Goal: Task Accomplishment & Management: Manage account settings

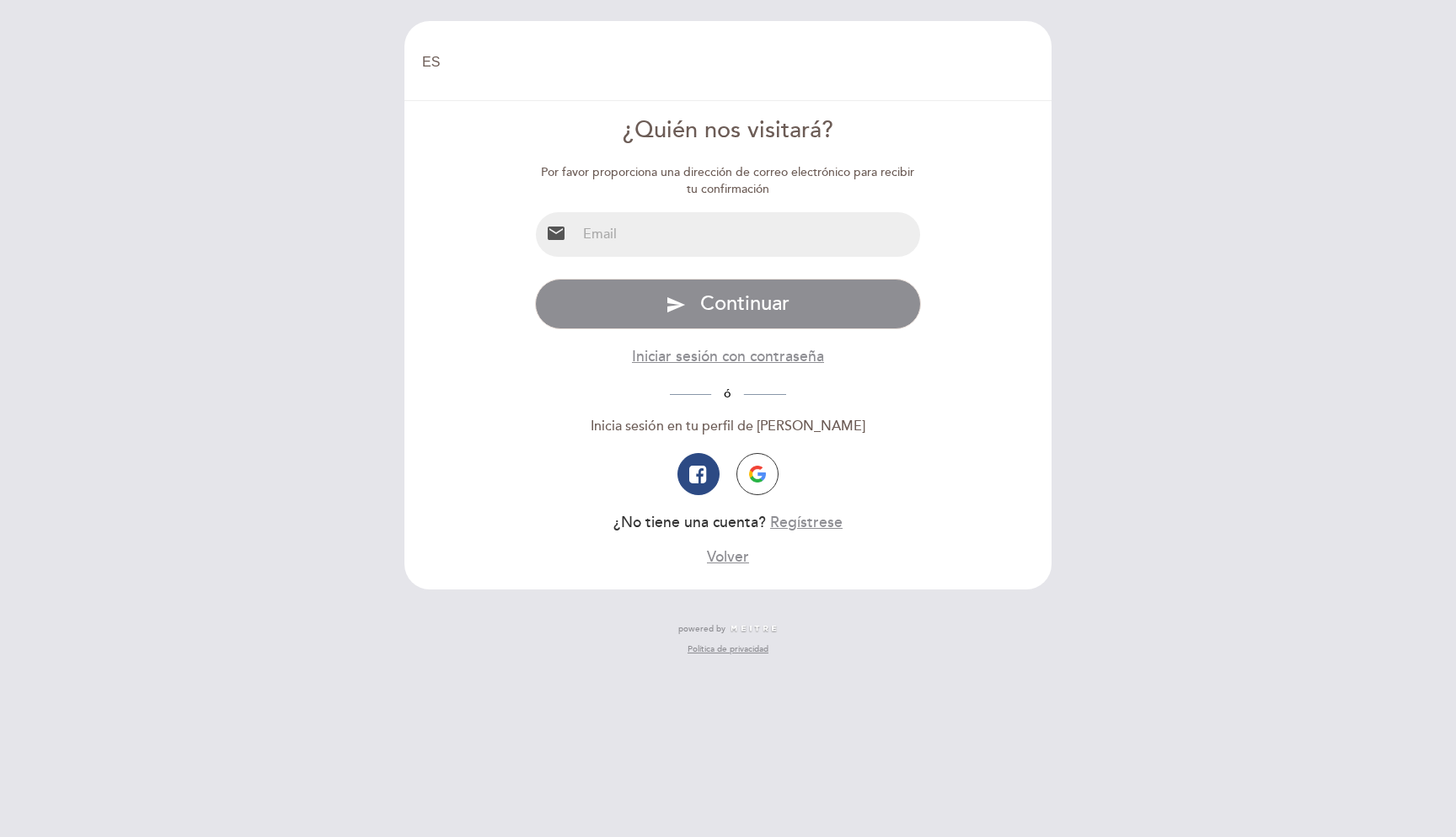
select select "es"
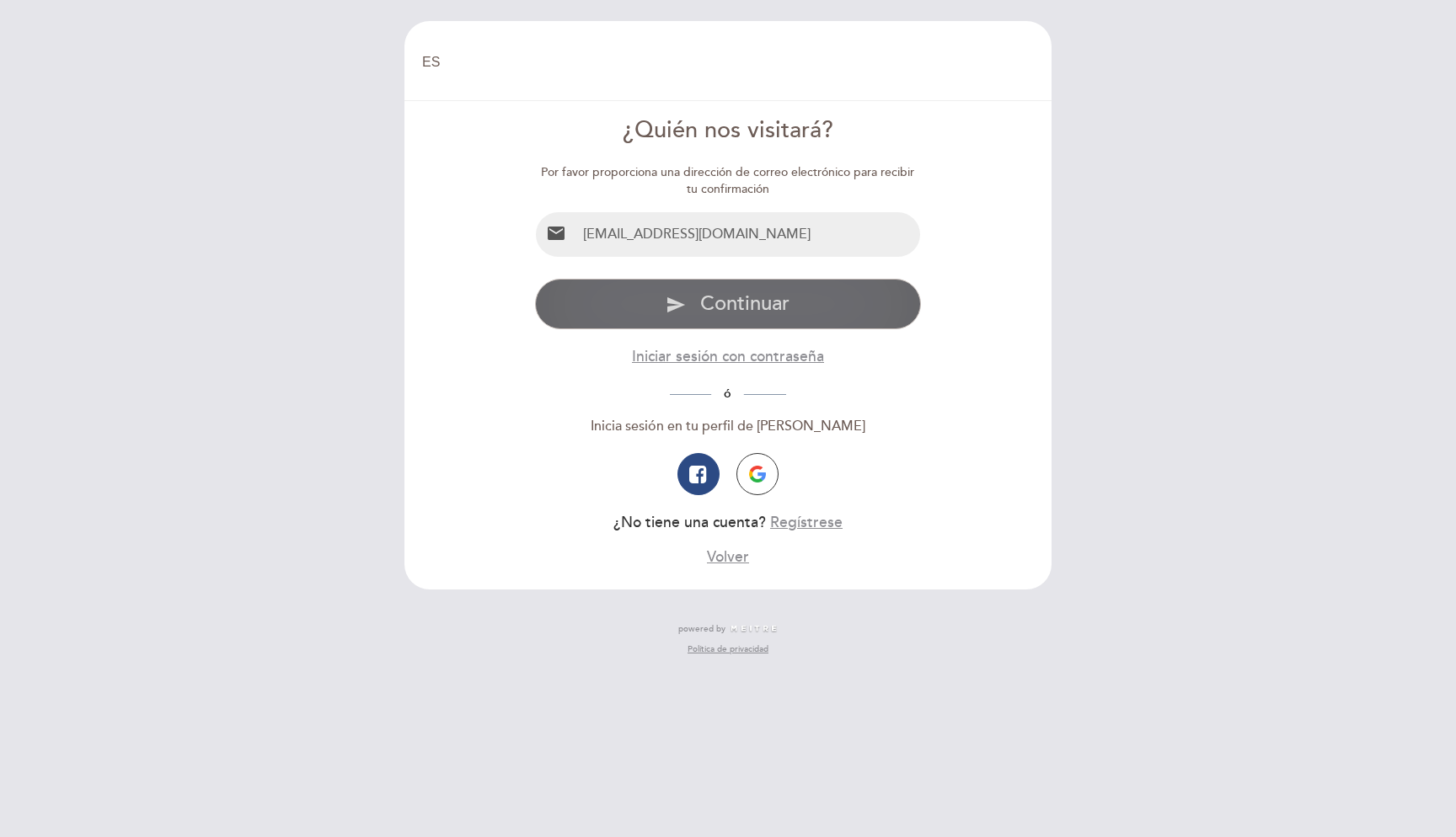
type input "[EMAIL_ADDRESS][DOMAIN_NAME]"
click at [855, 315] on button "send Continuar" at bounding box center [728, 303] width 387 height 51
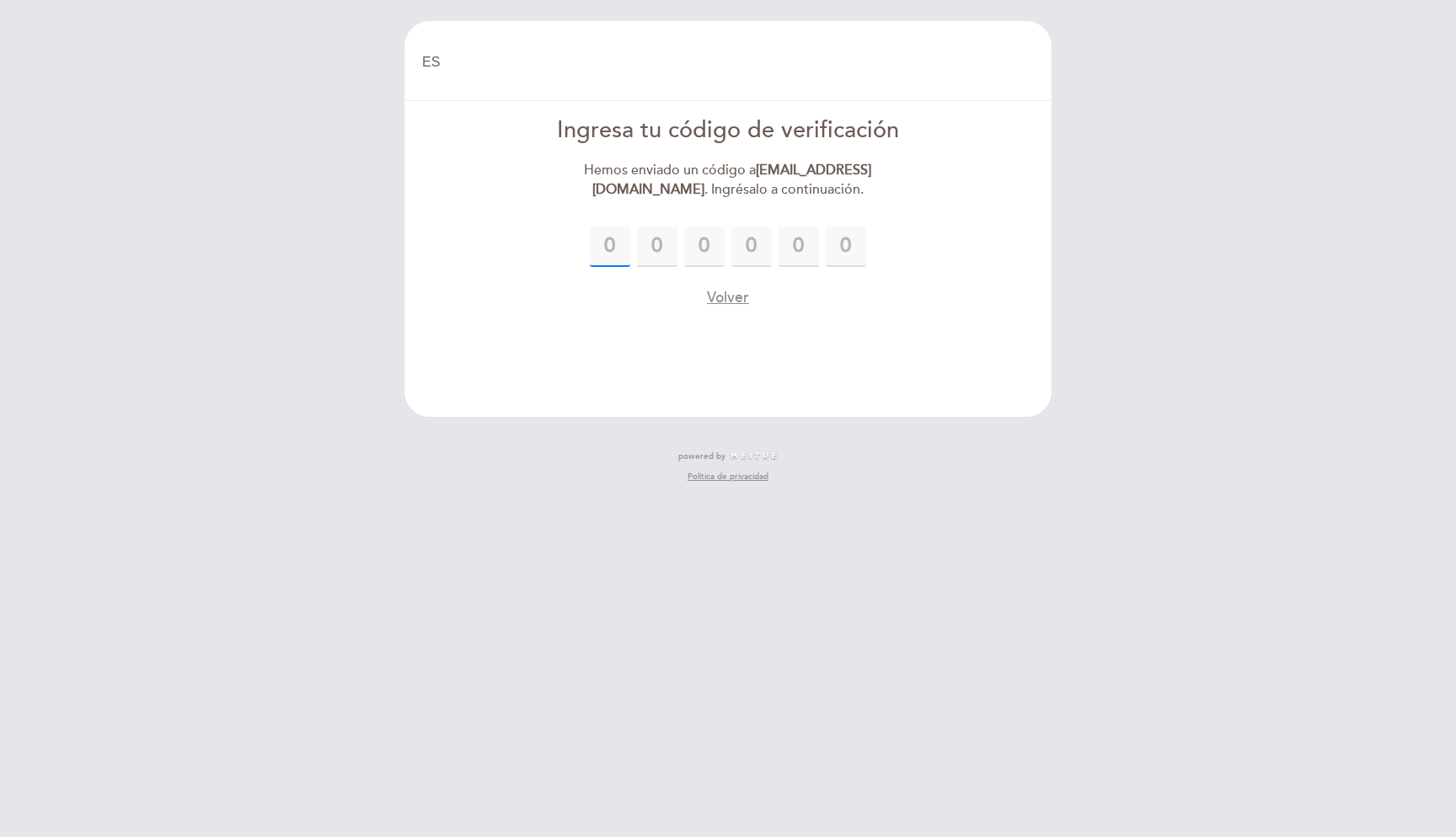
click at [615, 243] on input "text" at bounding box center [609, 247] width 40 height 40
type input "6"
type input "9"
type input "6"
type input "8"
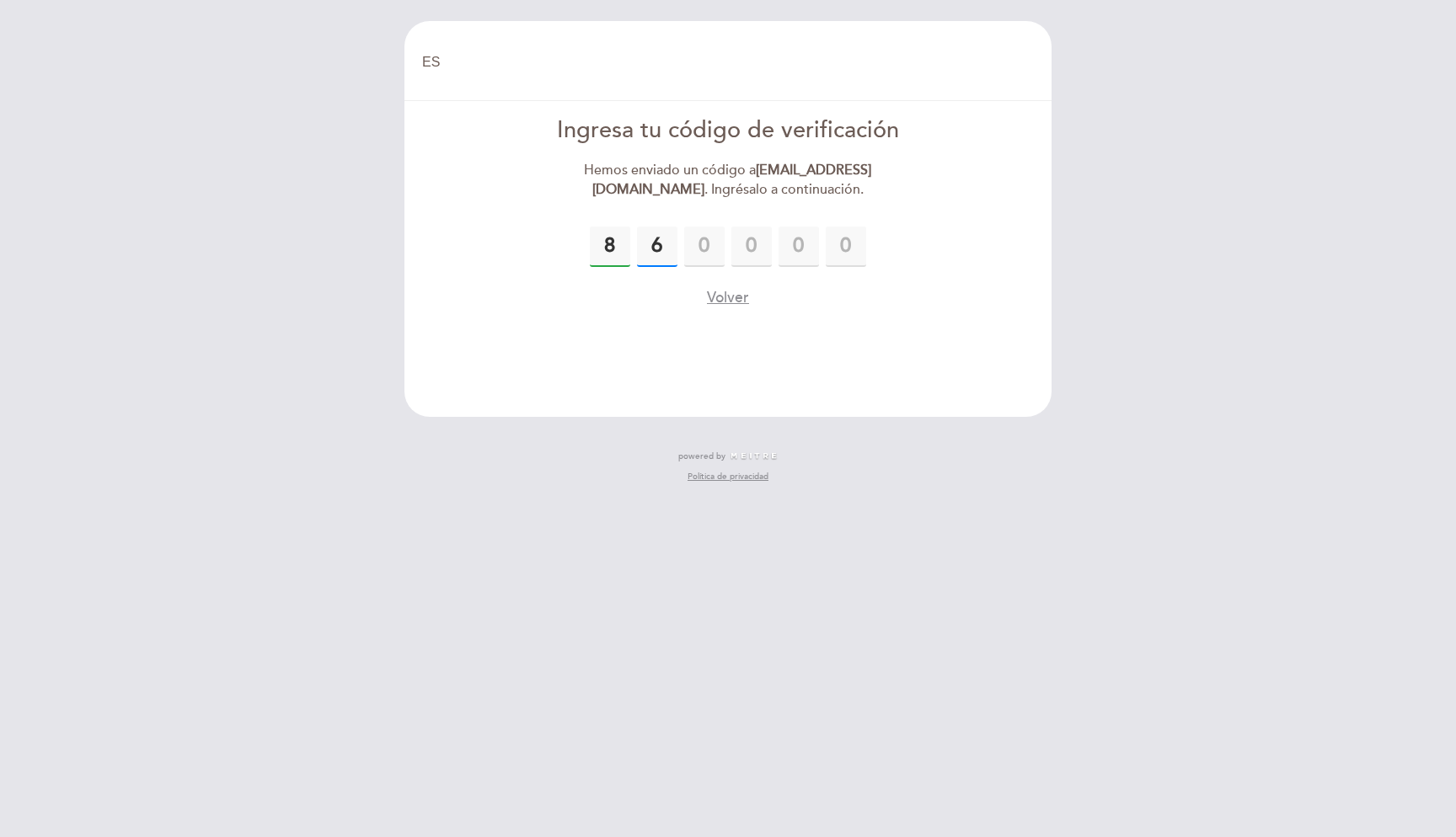
type input "6"
type input "8"
type input "6"
type input "9"
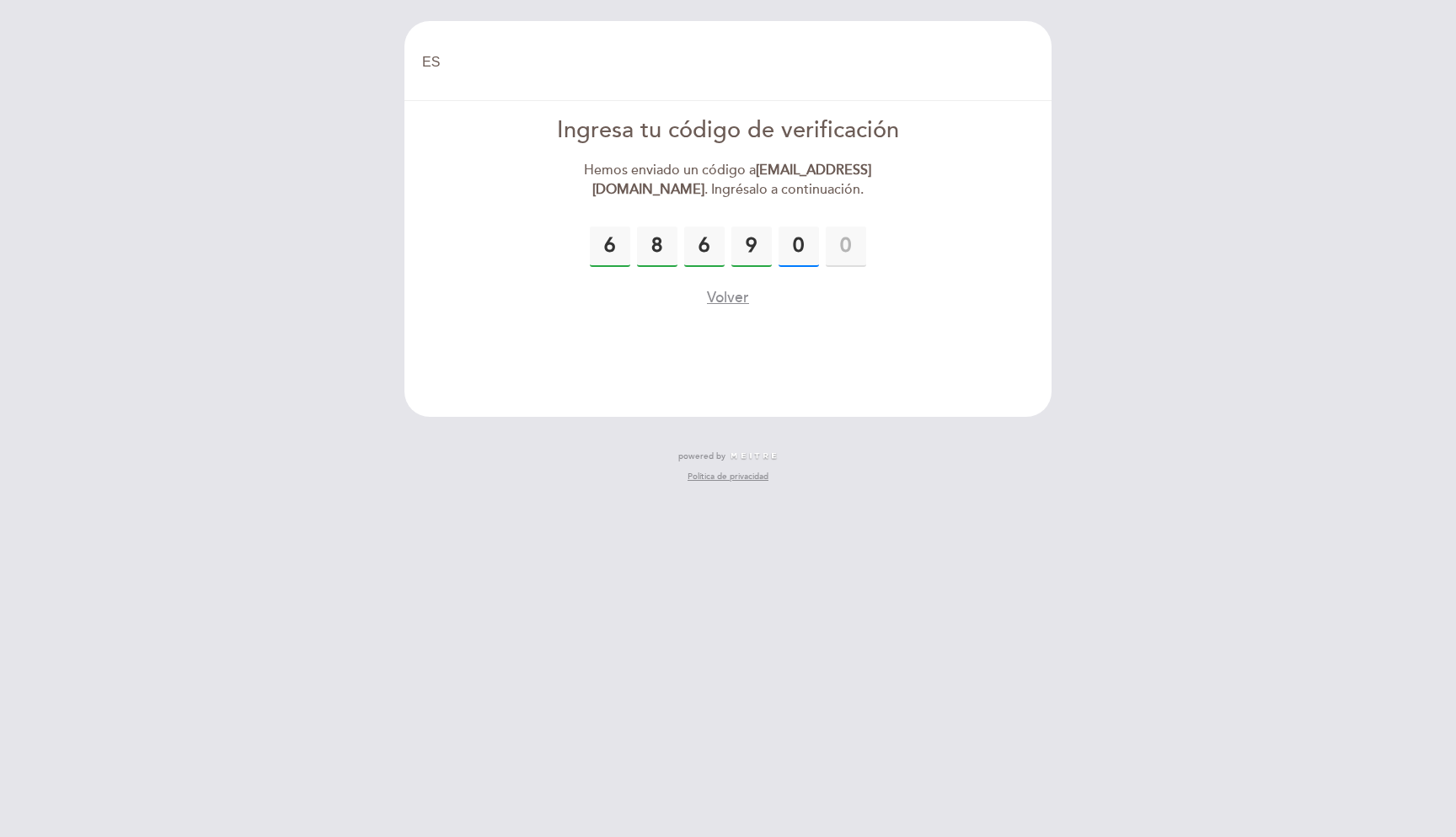
type input "0"
type input "4"
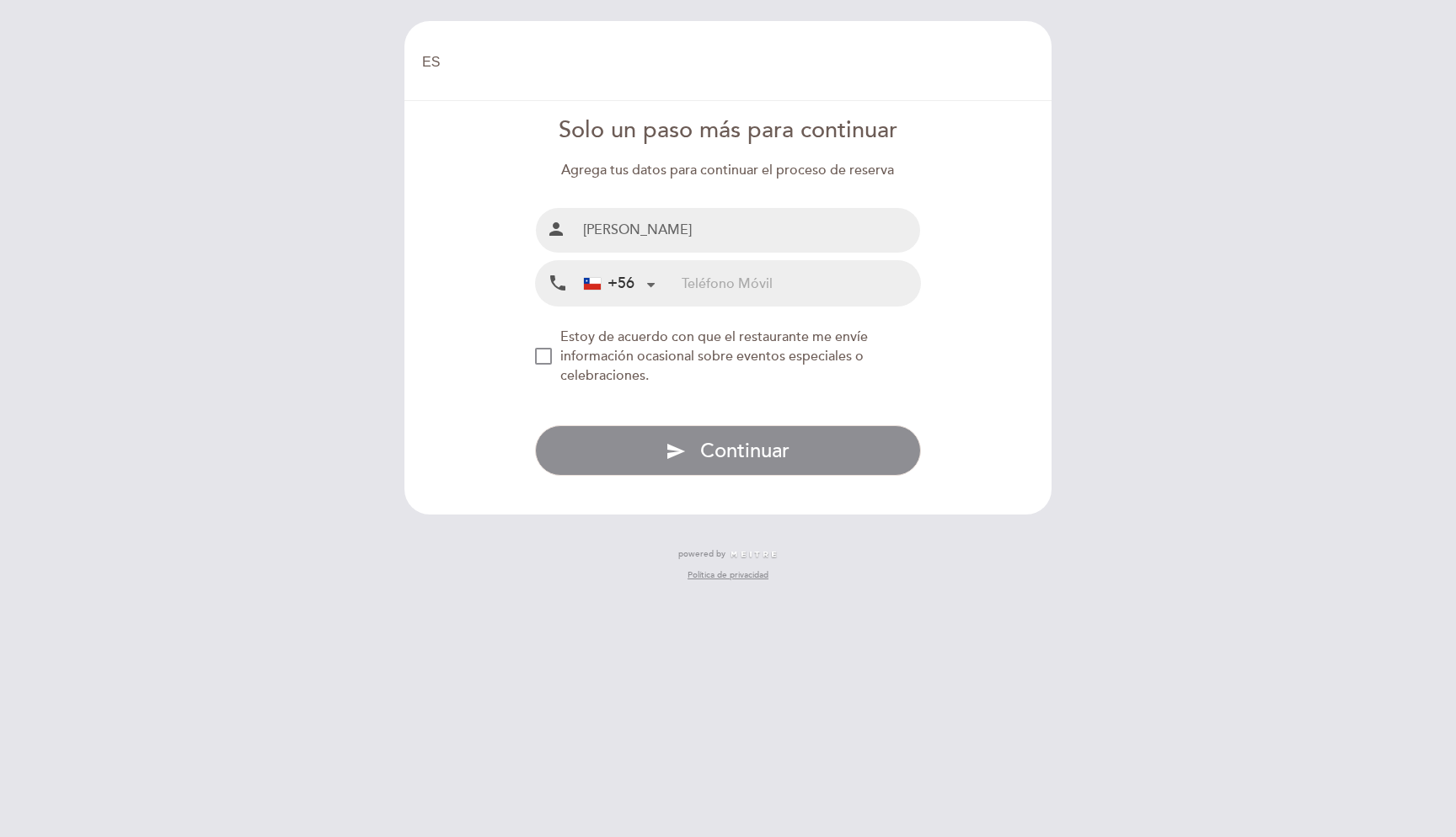
type input "[PERSON_NAME]"
type input "987527128"
click at [541, 357] on div "NEW_MODAL_AGREE_RESTAURANT_SEND_OCCASIONAL_INFO" at bounding box center [543, 357] width 17 height 17
click at [688, 233] on input "[PERSON_NAME]" at bounding box center [749, 230] width 345 height 45
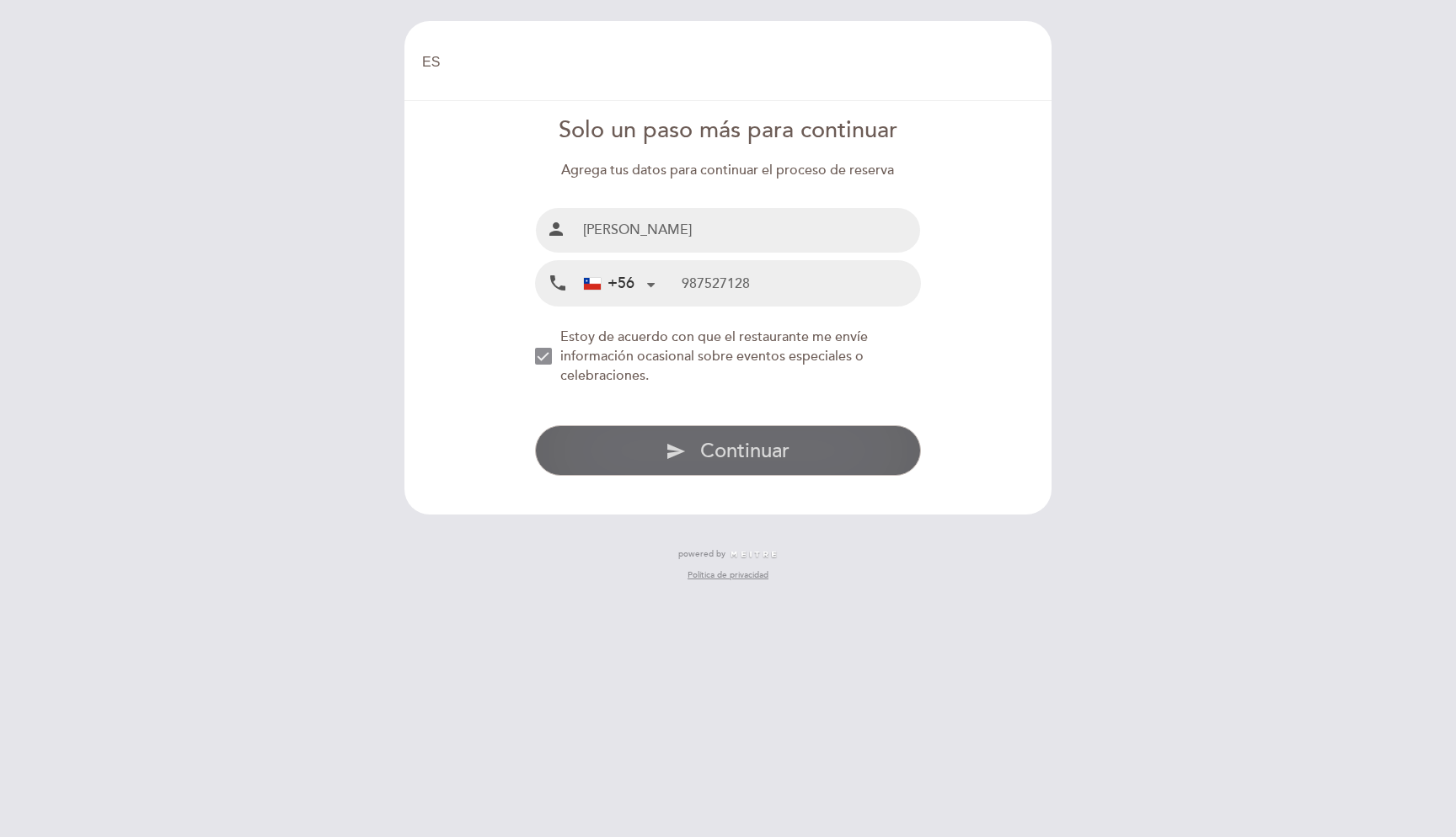
type input "[PERSON_NAME]"
click at [764, 449] on span "Continuar" at bounding box center [745, 451] width 89 height 24
